Goal: Entertainment & Leisure: Consume media (video, audio)

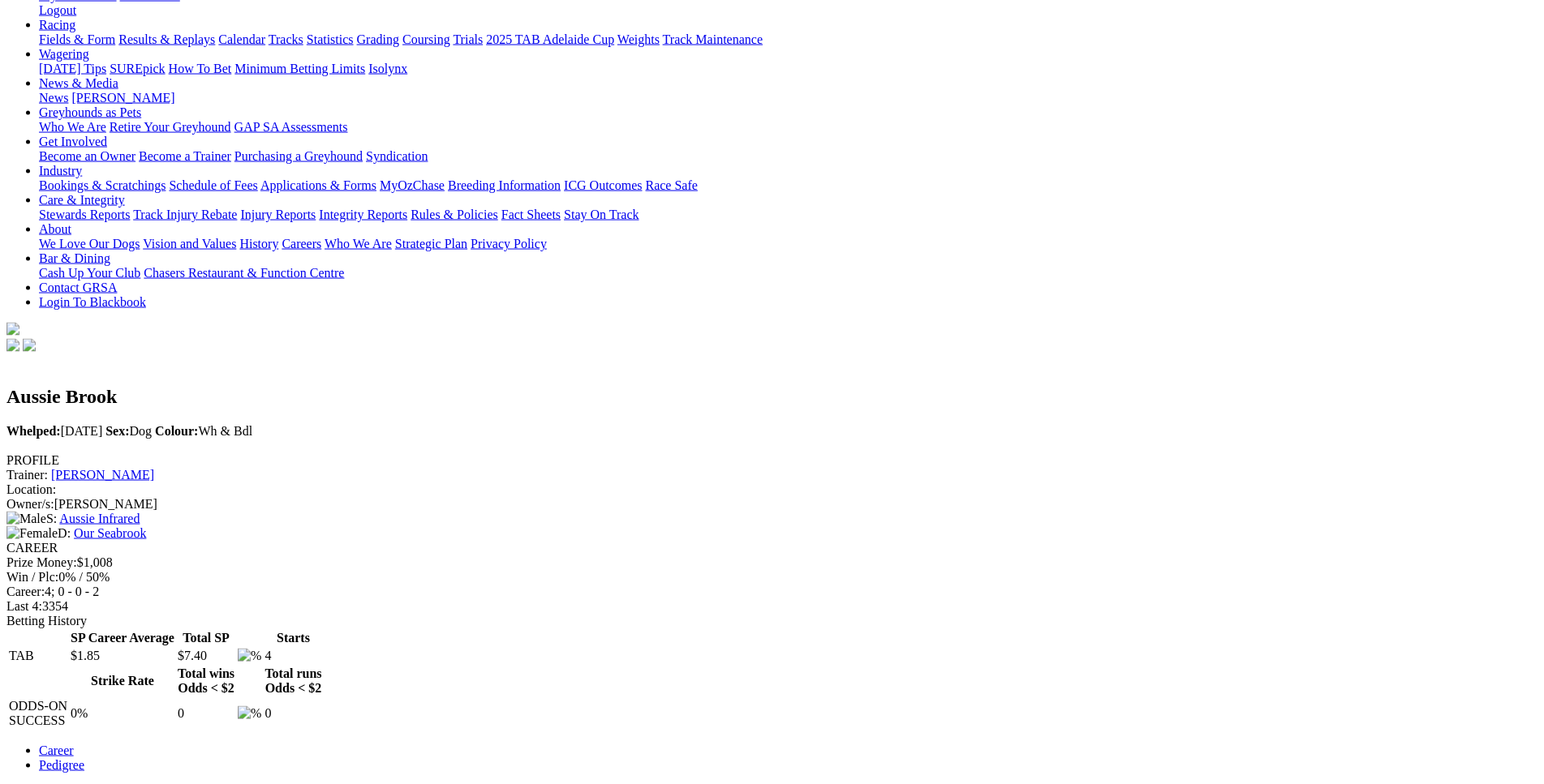
scroll to position [247, 0]
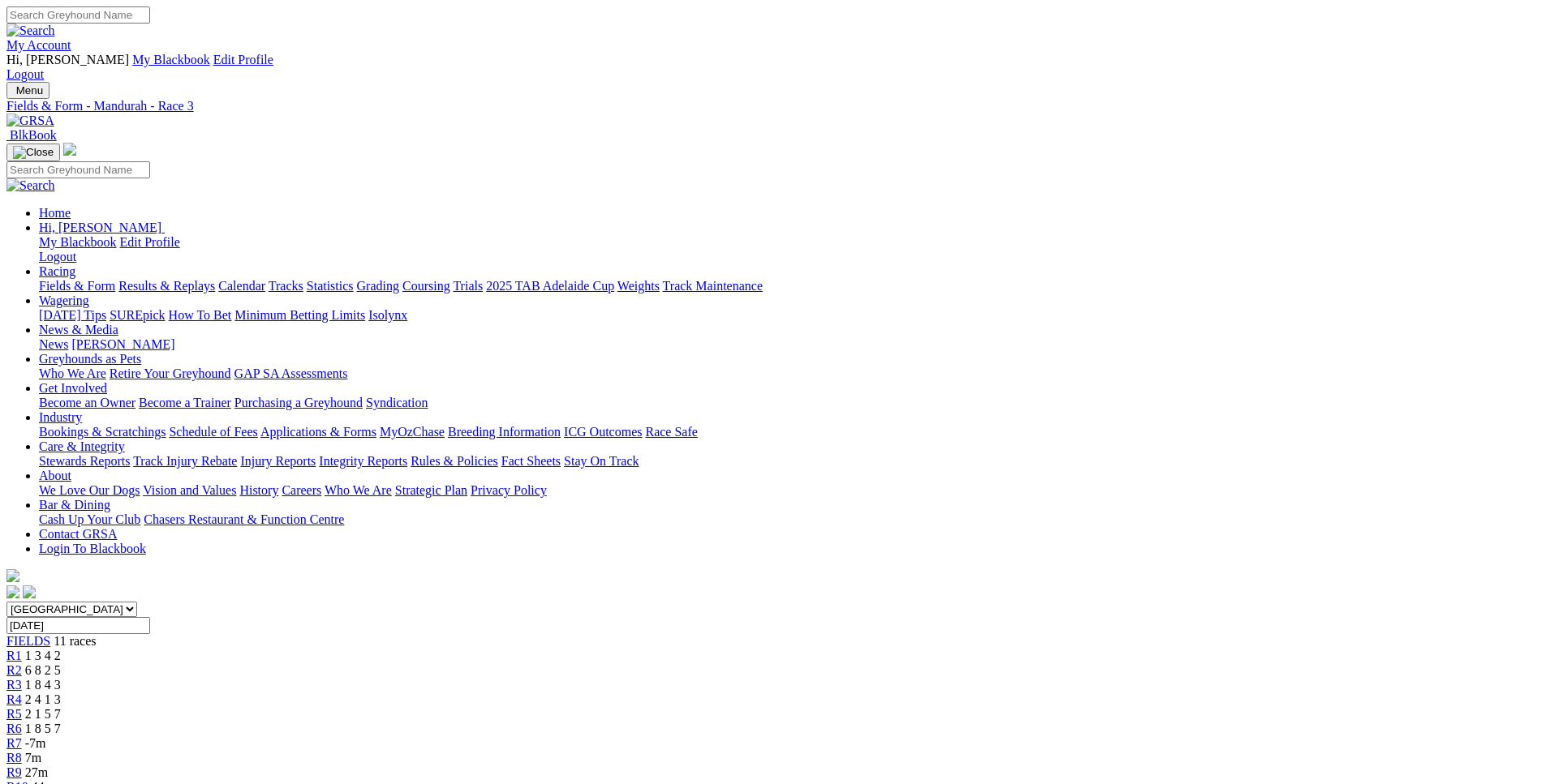
click at [393, 649] on div "R1 1 3 4 2" at bounding box center [772, 656] width 1531 height 15
